Goal: Check status: Verify the current state of an ongoing process or item

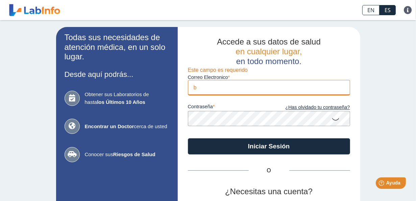
type input "[EMAIL_ADDRESS][DOMAIN_NAME]"
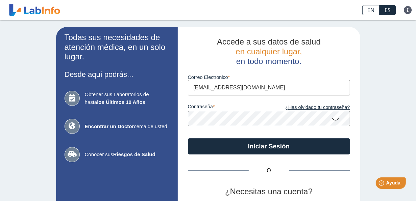
click at [188, 139] on button "Iniciar Sesión" at bounding box center [269, 147] width 162 height 16
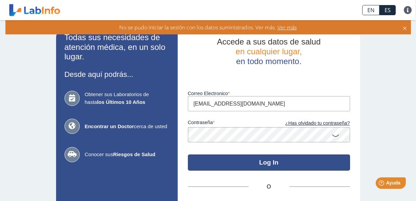
click at [265, 164] on button "Log In" at bounding box center [269, 163] width 162 height 16
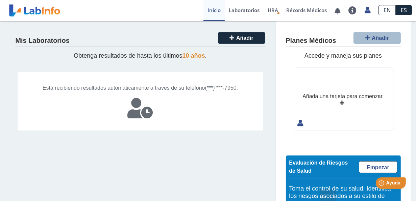
click at [134, 113] on icon at bounding box center [140, 108] width 25 height 20
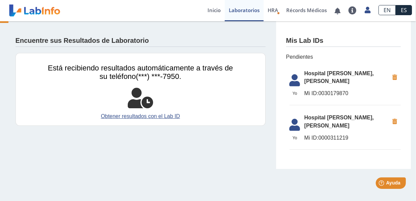
click at [327, 114] on span "Hospital [PERSON_NAME], [PERSON_NAME]" at bounding box center [346, 122] width 85 height 16
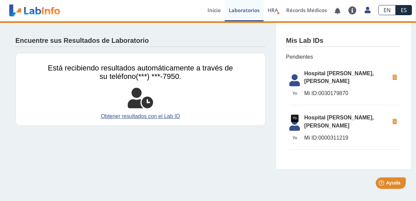
click at [297, 119] on icon at bounding box center [294, 127] width 19 height 16
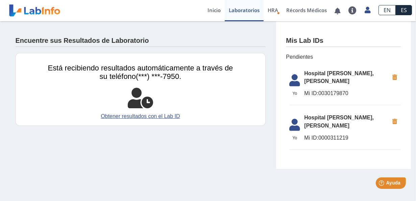
click at [312, 72] on span "Hospital [PERSON_NAME], [PERSON_NAME]" at bounding box center [346, 78] width 85 height 16
click at [299, 75] on icon at bounding box center [294, 82] width 19 height 16
click at [302, 56] on span "Pendientes" at bounding box center [343, 57] width 115 height 8
click at [138, 114] on link "Obtener resultados con el Lab ID" at bounding box center [140, 116] width 185 height 8
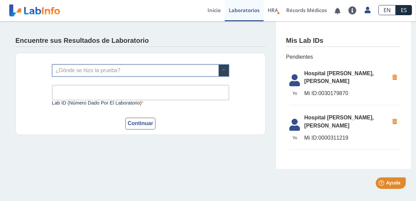
click at [224, 71] on span at bounding box center [224, 70] width 10 height 11
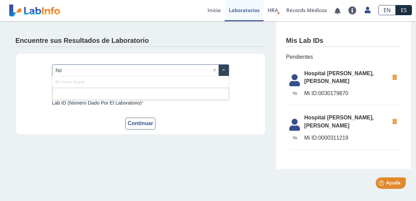
type input "hos"
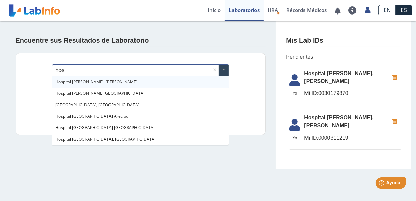
click at [92, 82] on span "Hospital [PERSON_NAME], [PERSON_NAME]" at bounding box center [96, 82] width 82 height 6
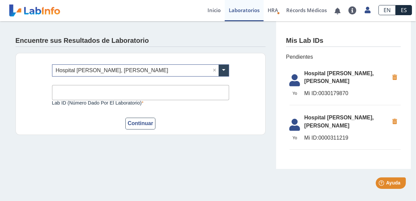
click at [76, 94] on input "Lab ID (número dado por el laboratorio)" at bounding box center [140, 92] width 177 height 15
type input "0000311219"
click at [145, 120] on button "Continuar" at bounding box center [140, 124] width 30 height 12
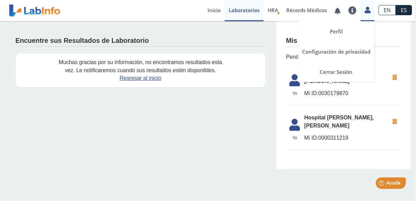
click at [370, 10] on icon at bounding box center [368, 9] width 6 height 5
click at [339, 72] on link "Cerrar Sesión" at bounding box center [336, 72] width 76 height 20
